Goal: Task Accomplishment & Management: Complete application form

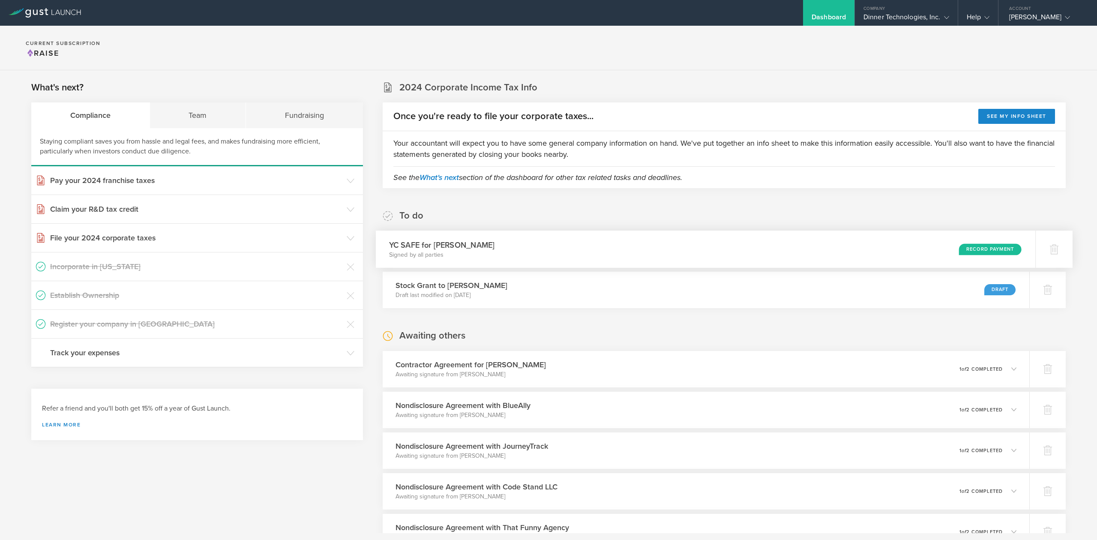
click at [984, 251] on div "Record Payment" at bounding box center [990, 249] width 63 height 12
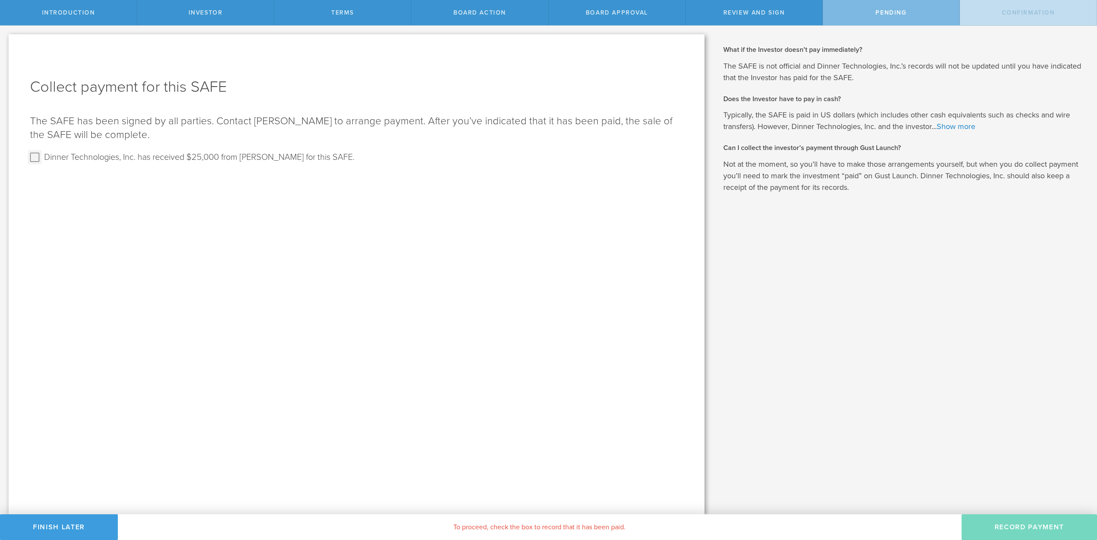
click at [31, 156] on input "Dinner Technologies, Inc. has received $25,000 from Matthew Gooder for this SAF…" at bounding box center [35, 157] width 14 height 14
checkbox input "true"
click at [1047, 526] on button "Record Payment" at bounding box center [1029, 527] width 135 height 26
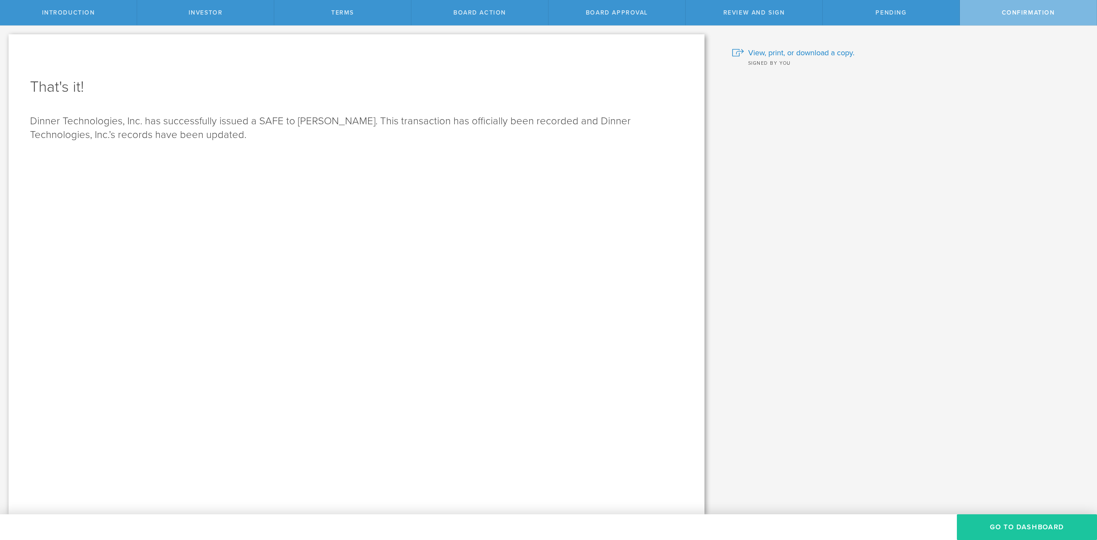
click at [1048, 529] on button "Go To Dashboard" at bounding box center [1027, 527] width 140 height 26
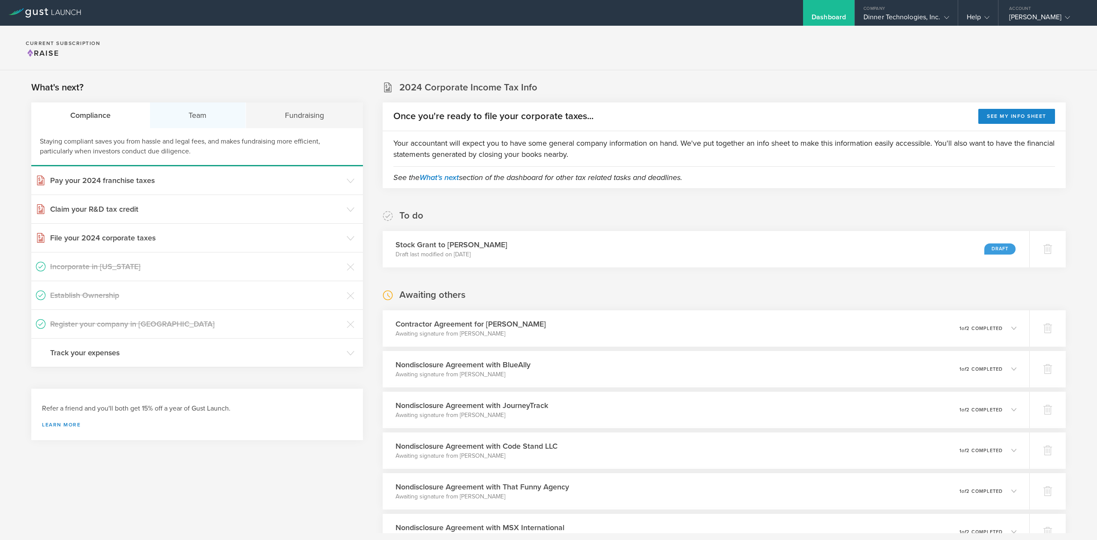
click at [196, 119] on div "Team" at bounding box center [198, 115] width 96 height 26
click at [144, 269] on h3 "Issue Non-Disclosure Agreements" at bounding box center [196, 266] width 292 height 11
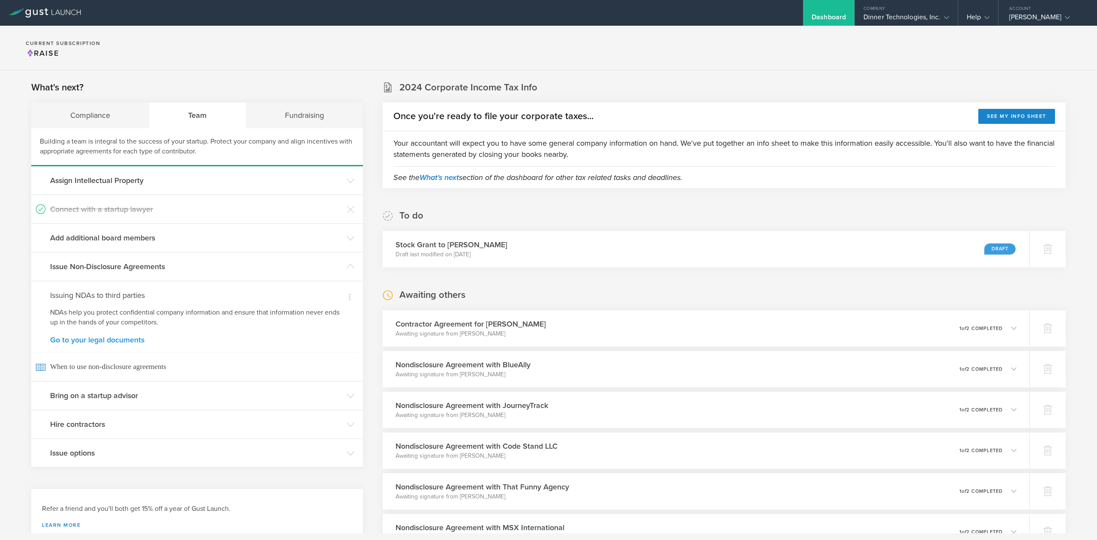
click at [119, 342] on link "Go to your legal documents" at bounding box center [197, 340] width 294 height 8
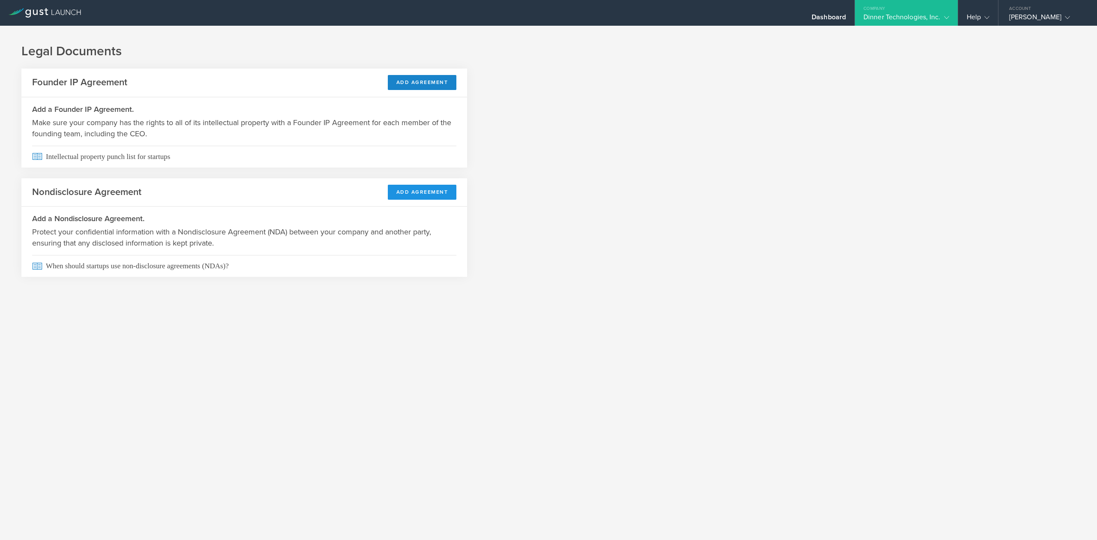
click at [429, 195] on button "Add Agreement" at bounding box center [422, 192] width 69 height 15
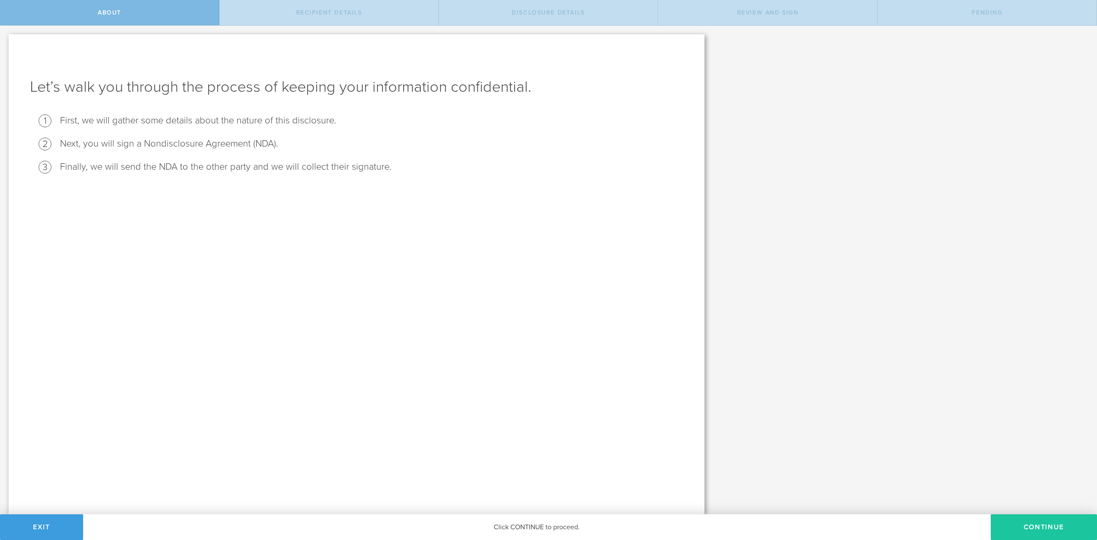
click at [1051, 530] on button "Continue" at bounding box center [1044, 527] width 106 height 26
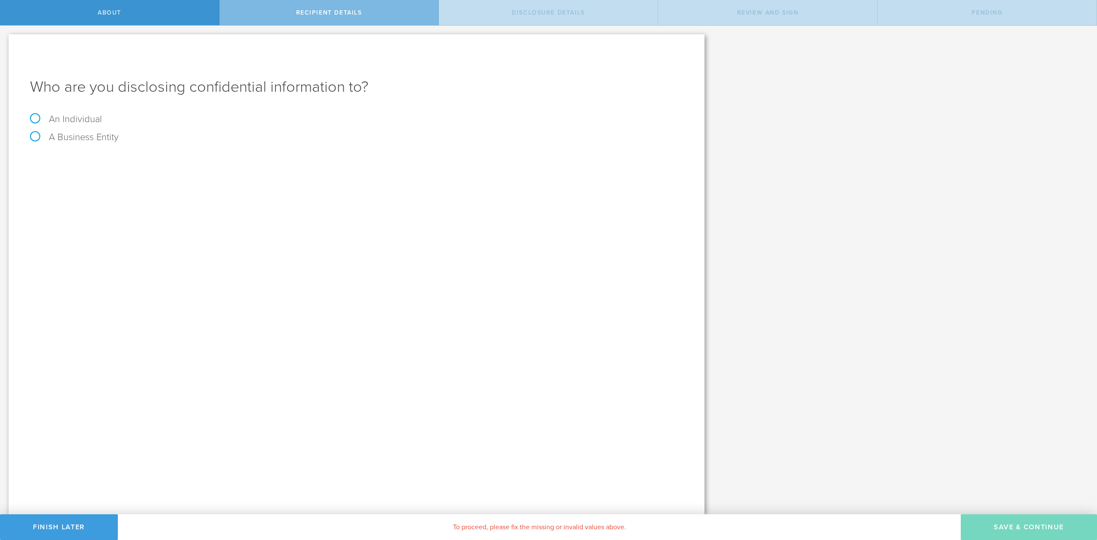
click at [34, 117] on label "An Individual" at bounding box center [66, 119] width 72 height 11
click at [6, 39] on input "An Individual" at bounding box center [3, 33] width 6 height 14
radio input "true"
click at [129, 158] on input "text" at bounding box center [388, 161] width 589 height 13
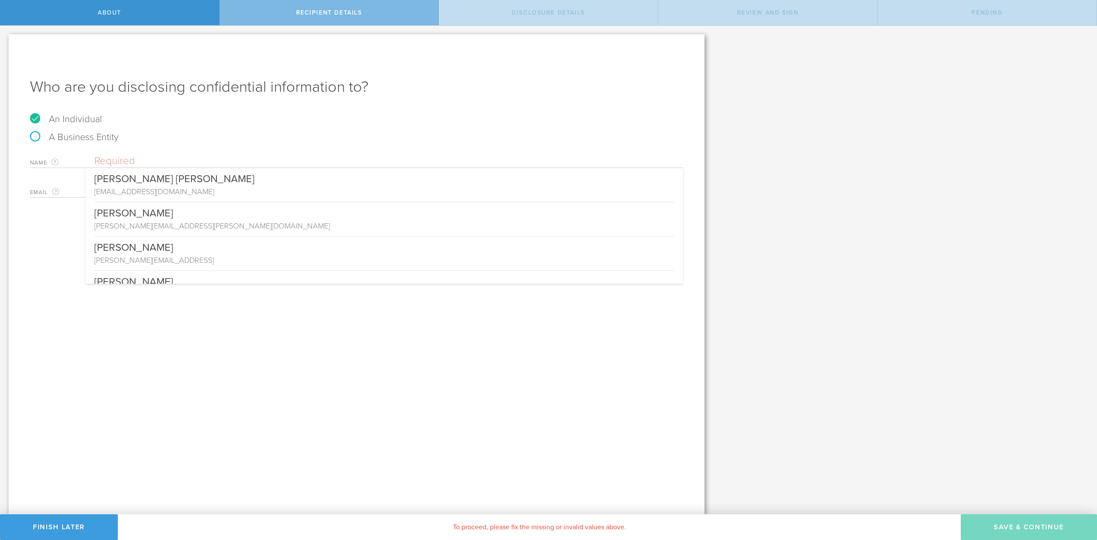
click at [38, 137] on label "A Business Entity" at bounding box center [74, 137] width 89 height 11
click at [6, 39] on input "A Business Entity" at bounding box center [3, 33] width 6 height 14
radio input "true"
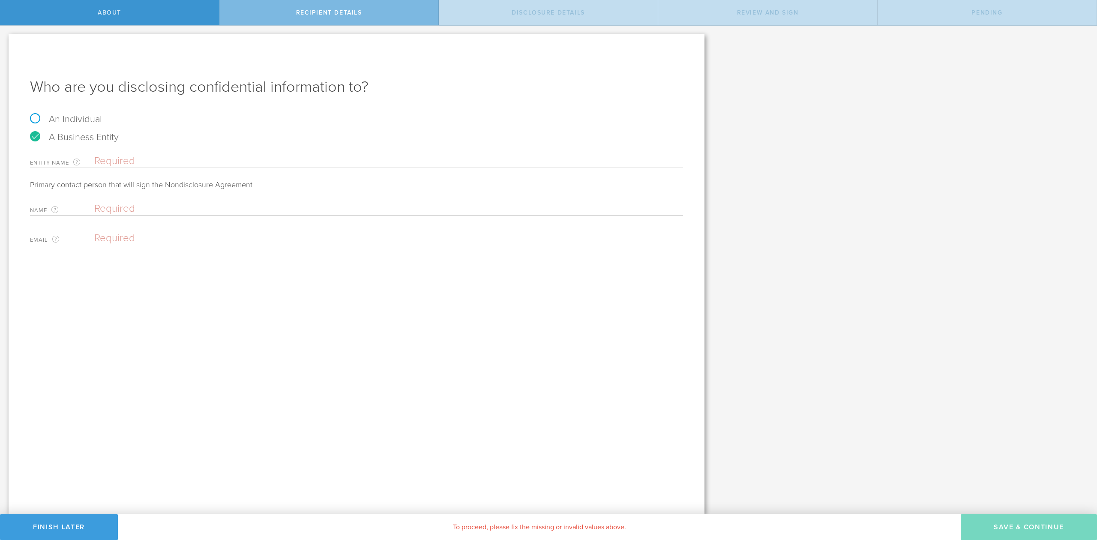
click at [36, 120] on label "An Individual" at bounding box center [66, 119] width 72 height 11
click at [6, 39] on input "An Individual" at bounding box center [3, 33] width 6 height 14
radio input "true"
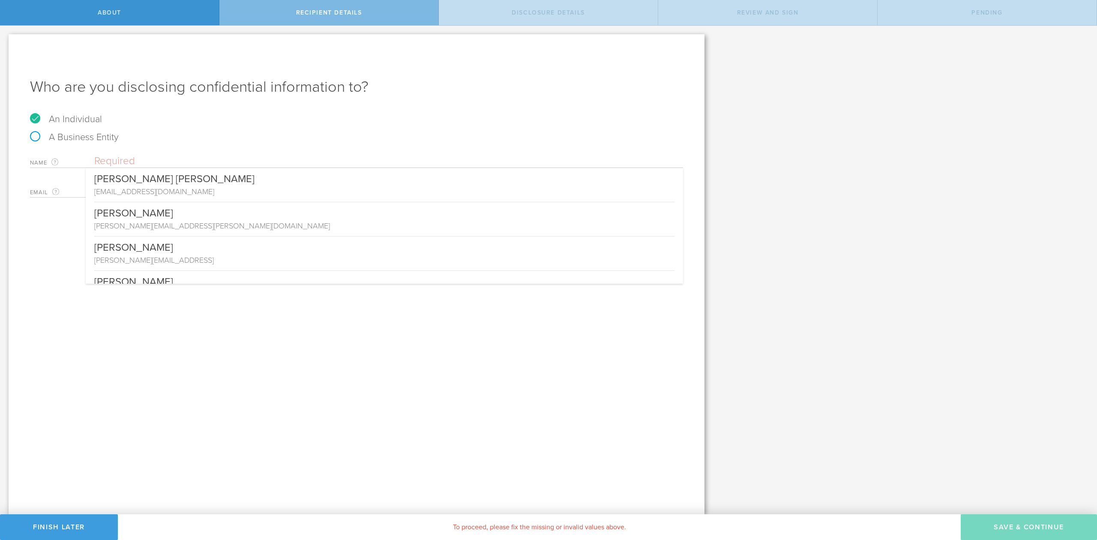
click at [111, 163] on input "text" at bounding box center [388, 161] width 589 height 13
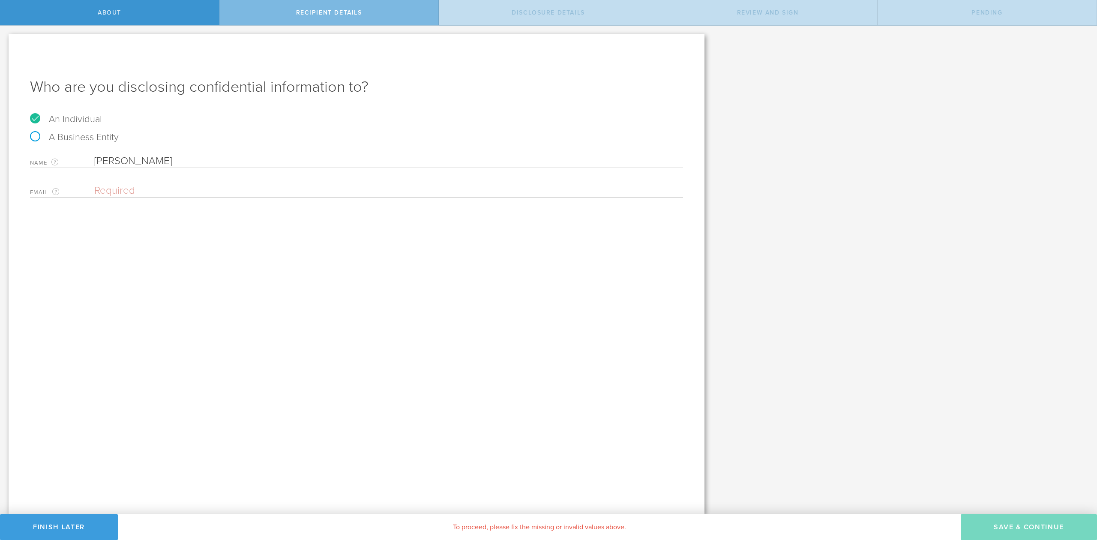
type input "[PERSON_NAME]"
click at [40, 134] on label "A Business Entity" at bounding box center [74, 137] width 89 height 11
click at [6, 39] on input "A Business Entity" at bounding box center [3, 33] width 6 height 14
radio input "true"
click at [134, 162] on input "text" at bounding box center [388, 161] width 589 height 13
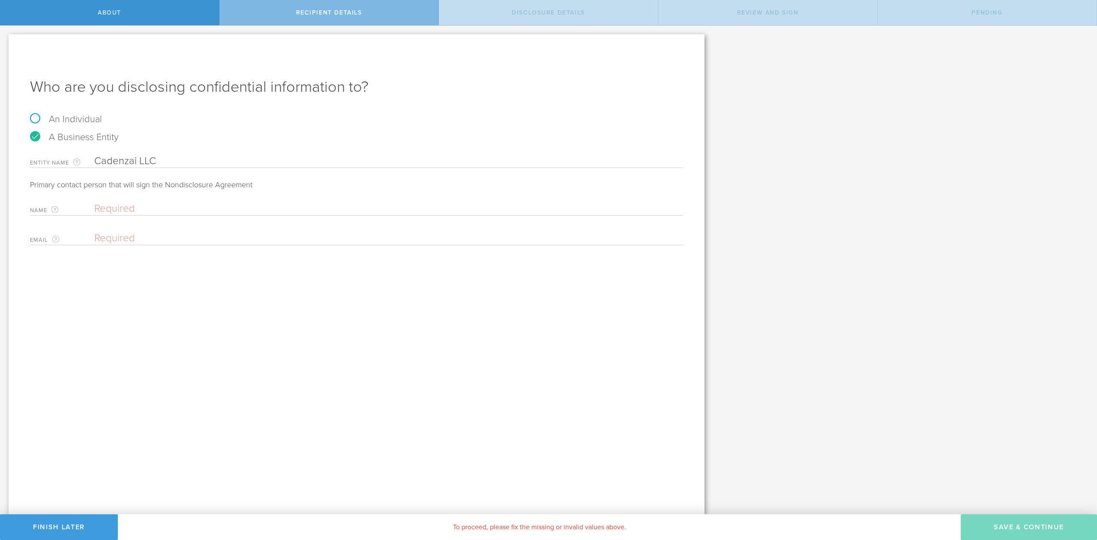
type input "Cadenzai LLC"
click at [125, 208] on input "text" at bounding box center [386, 208] width 585 height 13
type input "[PERSON_NAME]"
paste input "[EMAIL_ADDRESS][DOMAIN_NAME]"
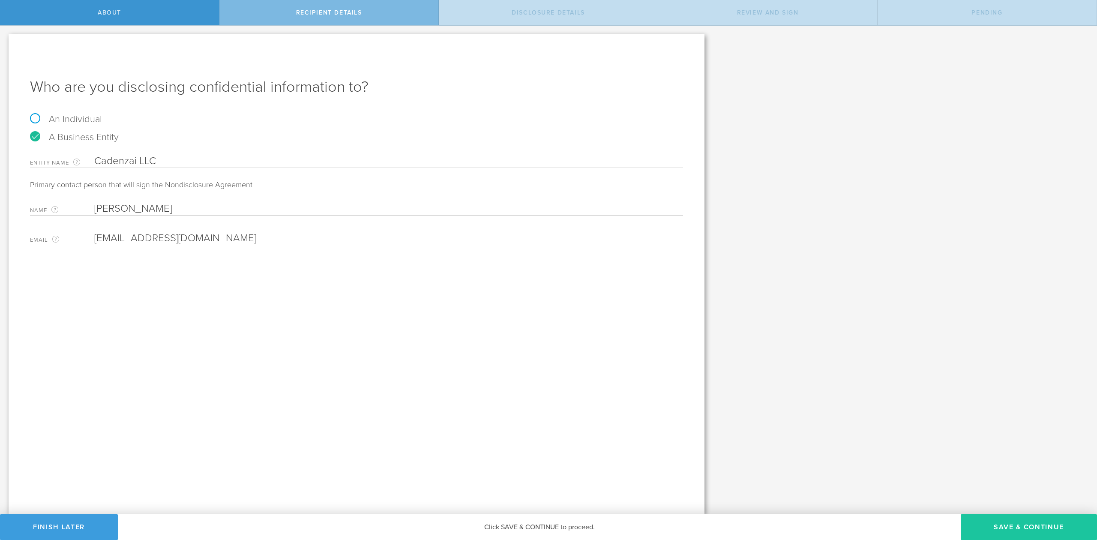
type input "[EMAIL_ADDRESS][DOMAIN_NAME]"
click at [1051, 530] on button "Save & Continue" at bounding box center [1029, 527] width 136 height 26
select select "string:5 years"
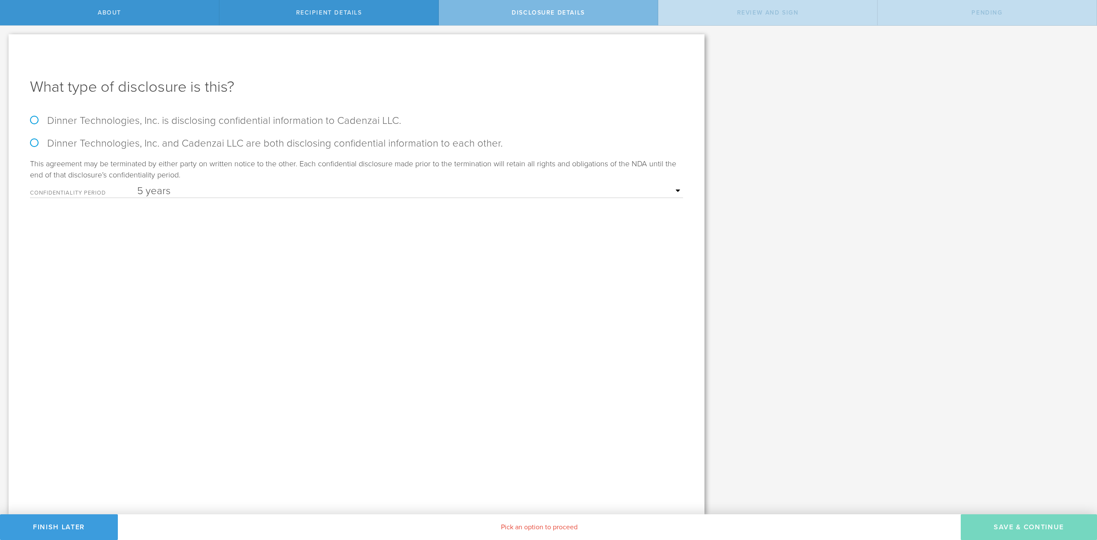
click at [35, 143] on label "Dinner Technologies, Inc. and Cadenzai LLC are both disclosing confidential inf…" at bounding box center [356, 143] width 653 height 12
click at [6, 44] on input "Dinner Technologies, Inc. and Cadenzai LLC are both disclosing confidential inf…" at bounding box center [3, 35] width 6 height 18
radio input "true"
click at [1034, 522] on button "Save & Continue" at bounding box center [1029, 527] width 136 height 26
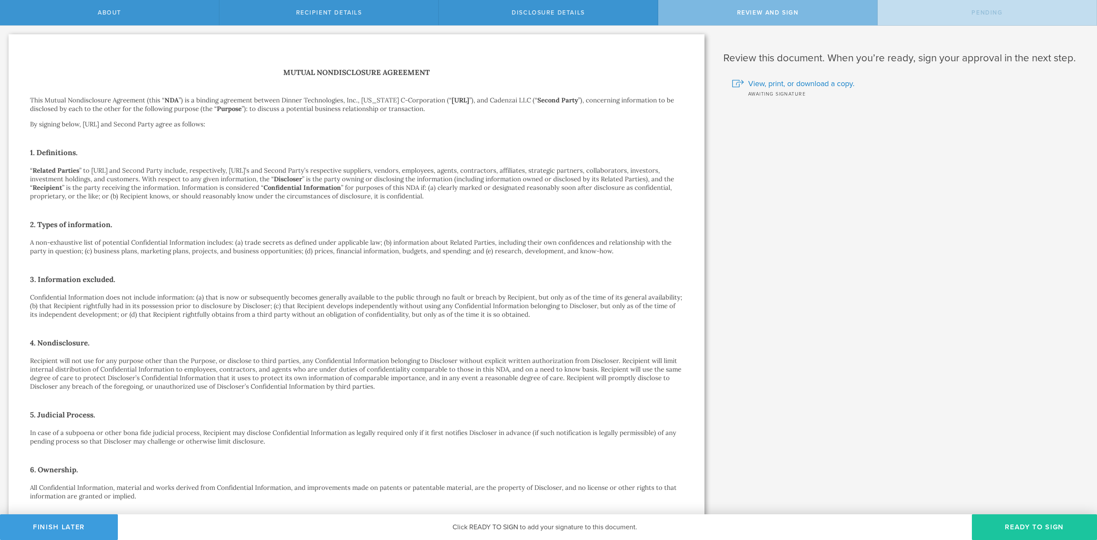
click at [1039, 523] on button "Ready to Sign" at bounding box center [1034, 527] width 125 height 26
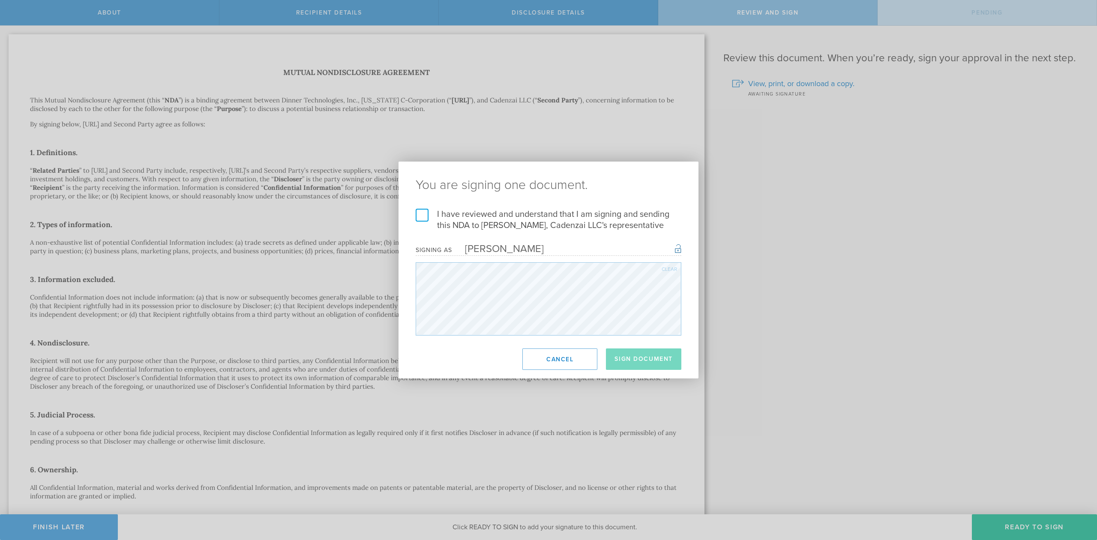
click at [421, 215] on label "I have reviewed and understand that I am signing and sending this NDA to Anthon…" at bounding box center [549, 220] width 266 height 22
click at [0, 0] on input "I have reviewed and understand that I am signing and sending this NDA to Anthon…" at bounding box center [0, 0] width 0 height 0
click at [654, 363] on button "Sign Document" at bounding box center [643, 358] width 75 height 21
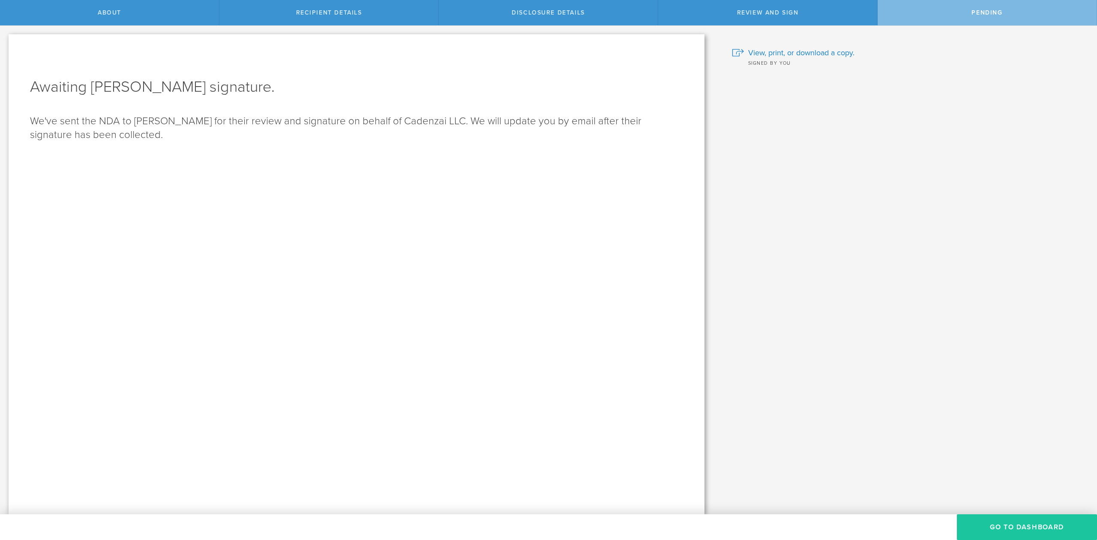
click at [998, 525] on button "Go to dashboard" at bounding box center [1027, 527] width 140 height 26
